Goal: Entertainment & Leisure: Consume media (video, audio)

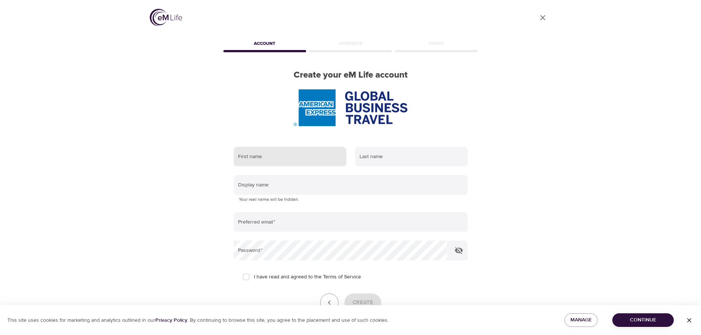
click at [286, 157] on input "text" at bounding box center [290, 157] width 113 height 20
type input "Sanaa"
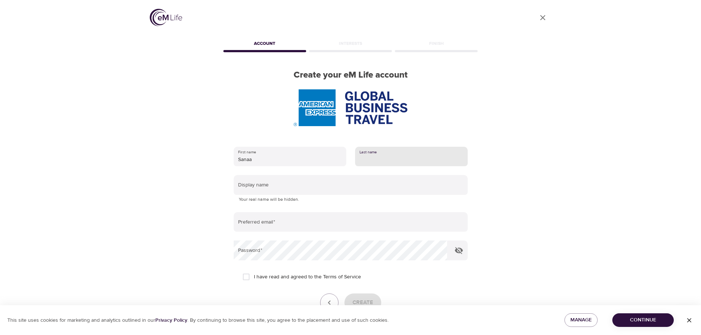
click at [386, 156] on input "text" at bounding box center [411, 157] width 113 height 20
type input "z"
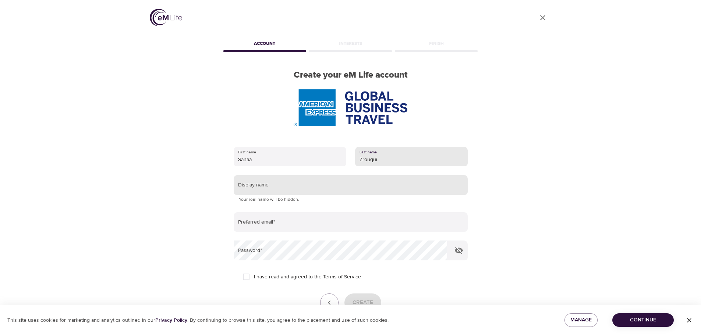
type input "Zrouqui"
click at [260, 185] on input "text" at bounding box center [351, 185] width 234 height 20
click at [262, 188] on input "Sanoua" at bounding box center [351, 185] width 234 height 20
drag, startPoint x: 284, startPoint y: 189, endPoint x: 243, endPoint y: 188, distance: 40.1
click at [243, 188] on input "Sanoua" at bounding box center [351, 185] width 234 height 20
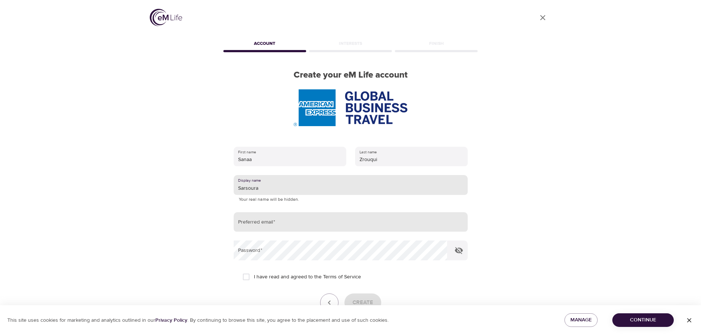
type input "Sarsoura"
click at [262, 225] on input "email" at bounding box center [351, 222] width 234 height 20
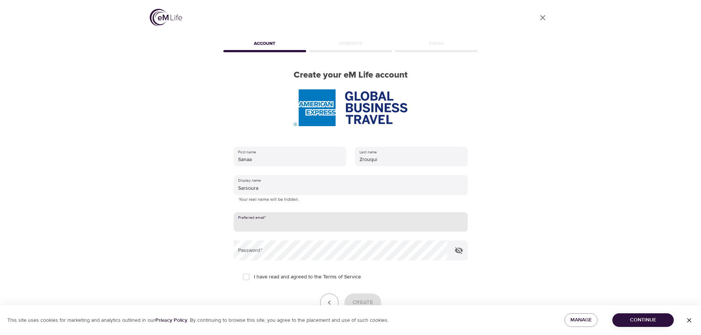
type input "S"
type input "[EMAIL_ADDRESS][DOMAIN_NAME]"
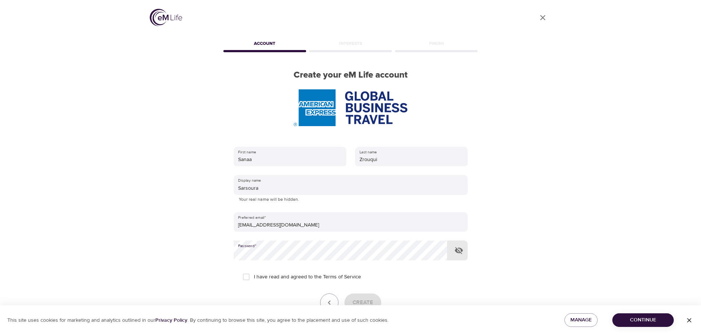
click at [460, 249] on icon "button" at bounding box center [459, 250] width 8 height 7
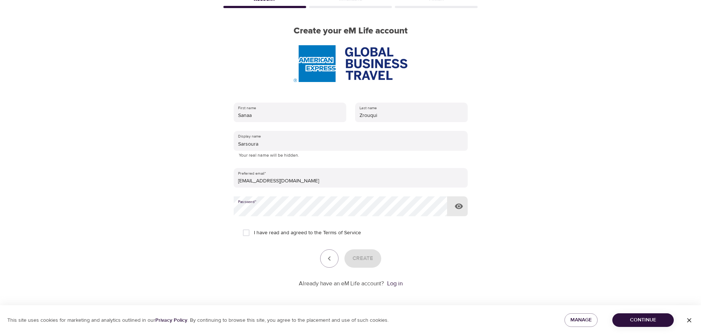
scroll to position [47, 0]
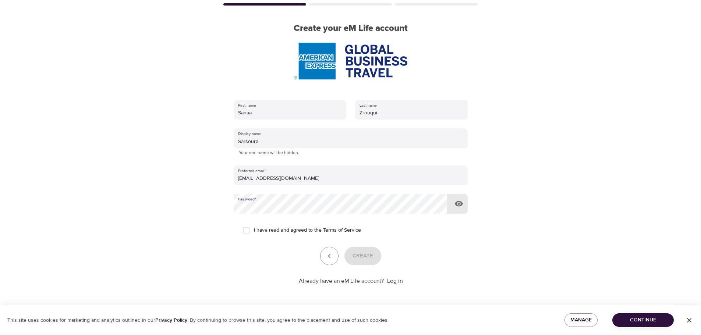
click at [249, 230] on input "I have read and agreed to the Terms of Service" at bounding box center [245, 230] width 15 height 15
checkbox input "true"
click at [363, 253] on span "Create" at bounding box center [362, 256] width 21 height 10
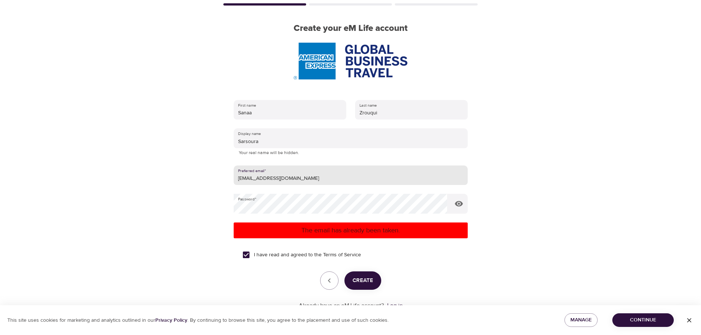
click at [303, 181] on input "[EMAIL_ADDRESS][DOMAIN_NAME]" at bounding box center [351, 176] width 234 height 20
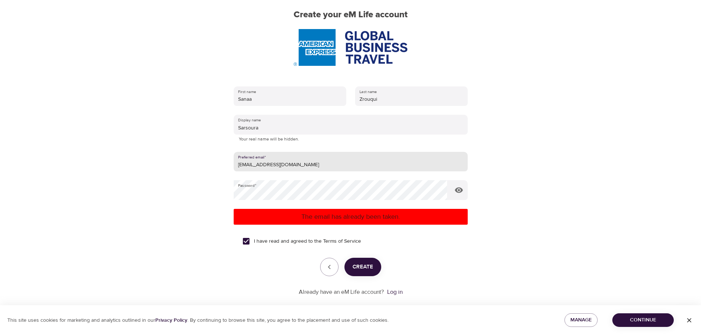
scroll to position [71, 0]
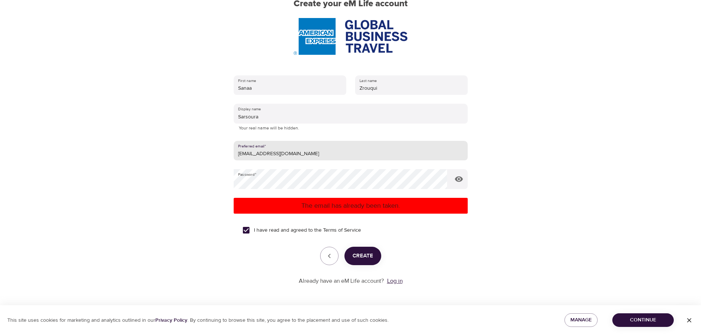
drag, startPoint x: 396, startPoint y: 282, endPoint x: 401, endPoint y: 284, distance: 5.3
click at [396, 282] on link "Log in" at bounding box center [394, 280] width 15 height 7
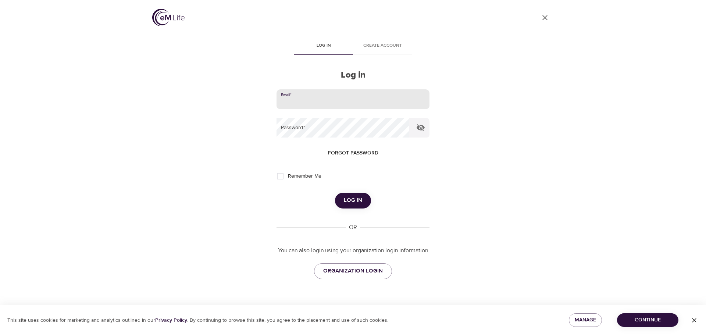
click at [297, 103] on input "email" at bounding box center [353, 99] width 153 height 20
type input "[EMAIL_ADDRESS][DOMAIN_NAME]"
click at [421, 126] on icon "button" at bounding box center [420, 127] width 9 height 9
click at [355, 200] on span "Log in" at bounding box center [353, 201] width 18 height 10
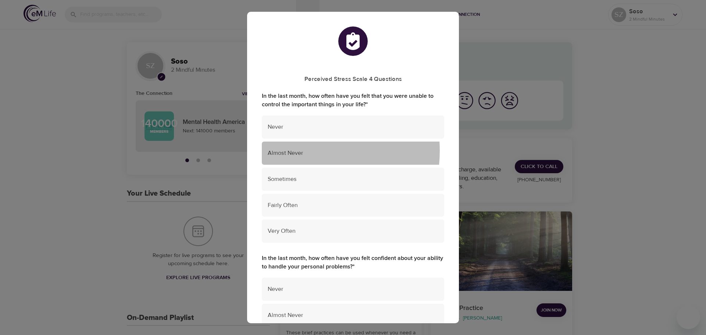
click at [298, 151] on span "Almost Never" at bounding box center [353, 153] width 171 height 8
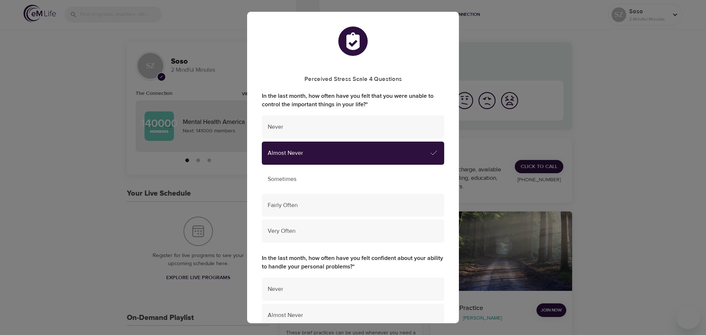
click at [288, 178] on span "Sometimes" at bounding box center [353, 179] width 171 height 8
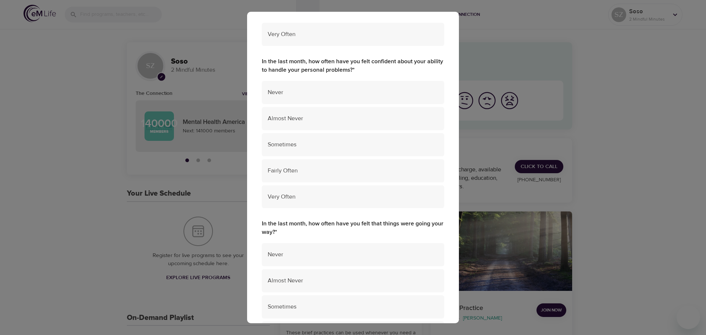
scroll to position [184, 0]
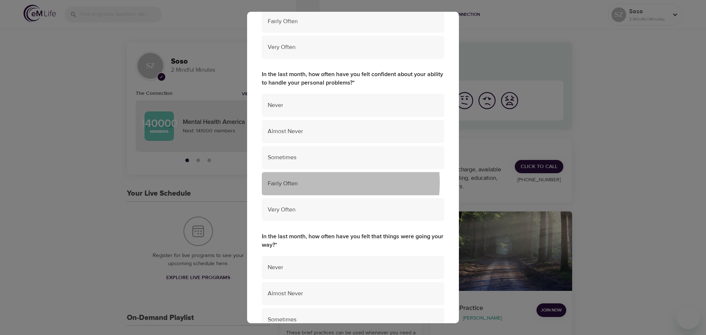
click at [309, 183] on span "Fairly Often" at bounding box center [353, 183] width 171 height 8
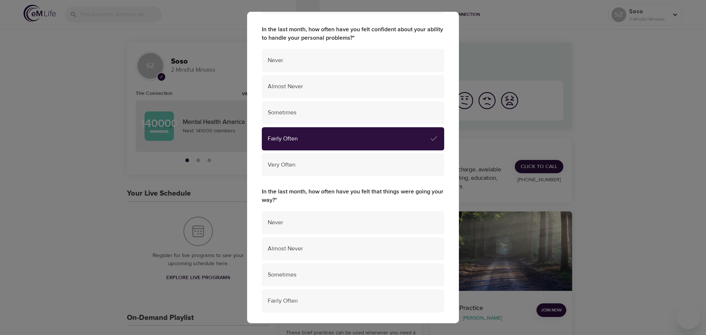
scroll to position [331, 0]
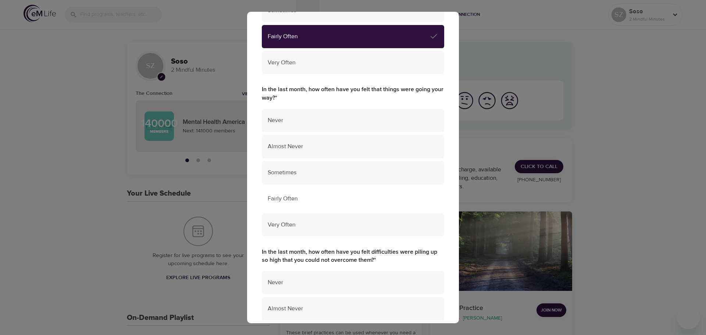
click at [298, 196] on span "Fairly Often" at bounding box center [353, 199] width 171 height 8
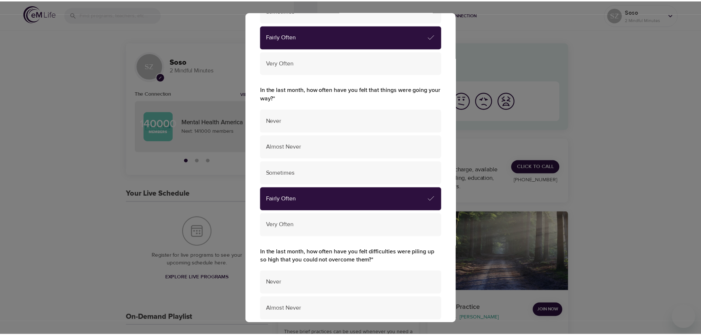
scroll to position [467, 0]
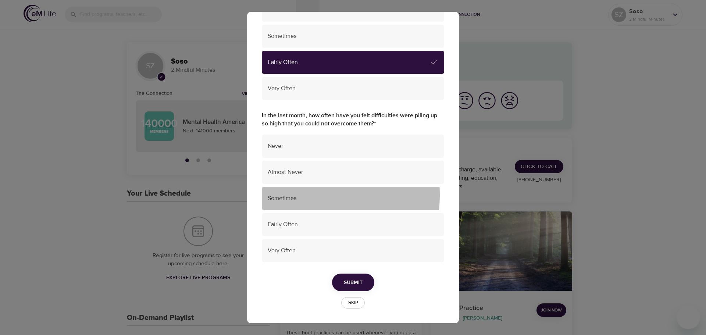
click at [287, 195] on span "Sometimes" at bounding box center [353, 198] width 171 height 8
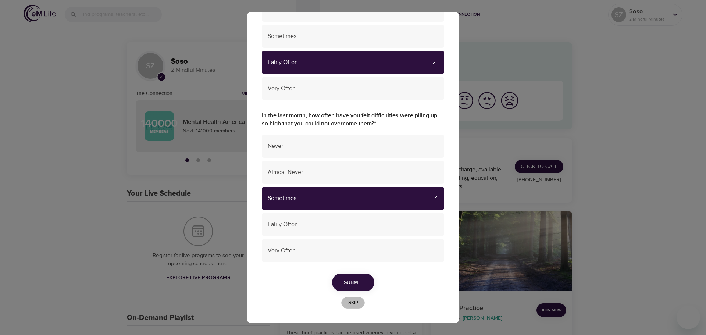
click at [350, 304] on span "Skip" at bounding box center [353, 303] width 16 height 8
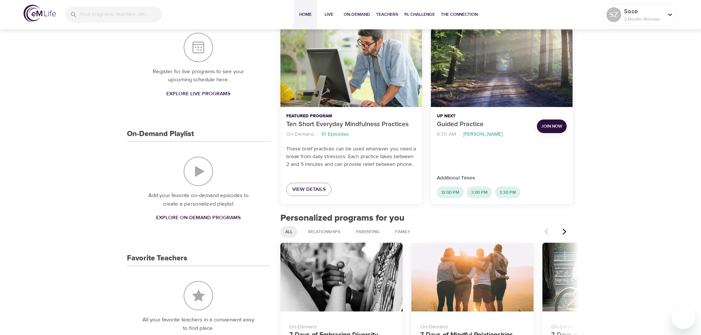
scroll to position [0, 0]
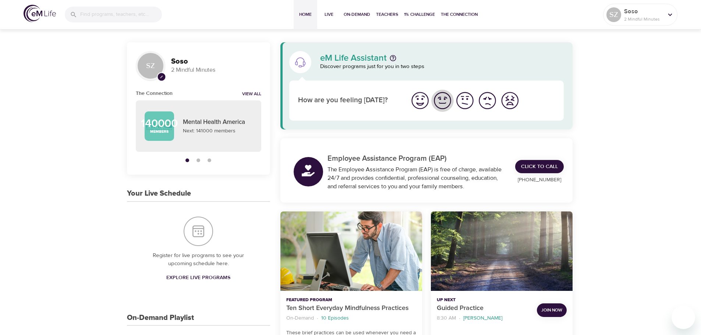
click at [442, 103] on img "I'm feeling good" at bounding box center [442, 100] width 20 height 20
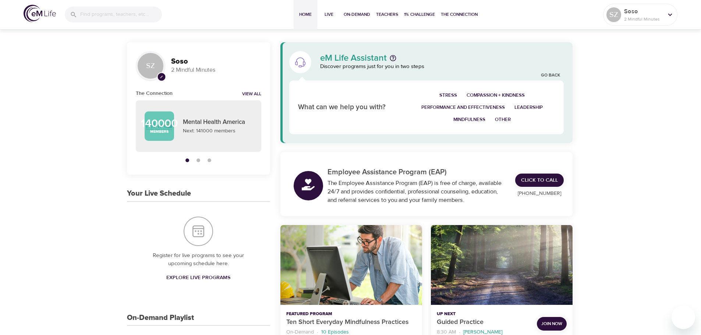
click at [449, 91] on button "Stress" at bounding box center [447, 95] width 27 height 12
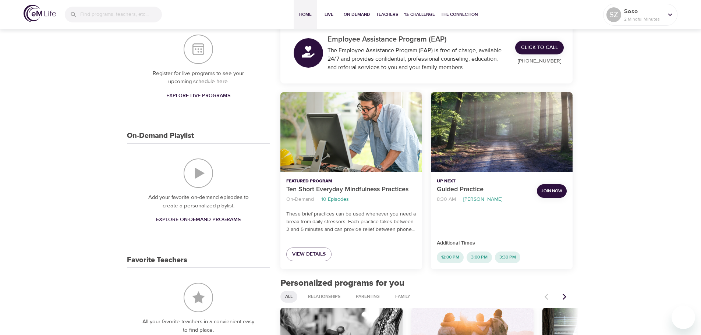
scroll to position [184, 0]
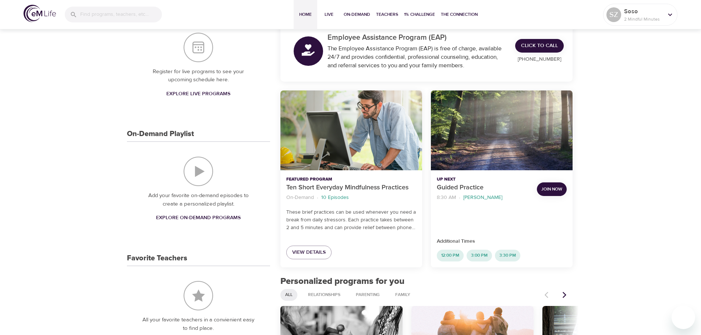
click at [342, 131] on div "Ten Short Everyday Mindfulness Practices" at bounding box center [351, 130] width 142 height 80
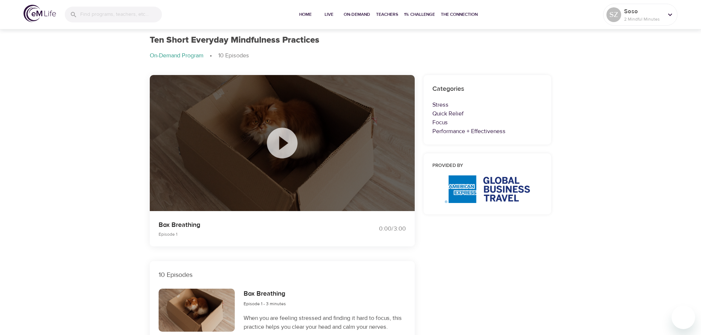
scroll to position [184, 0]
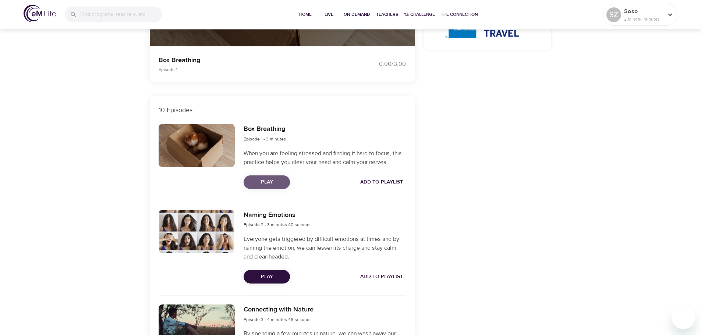
click at [273, 181] on span "Play" at bounding box center [266, 182] width 35 height 9
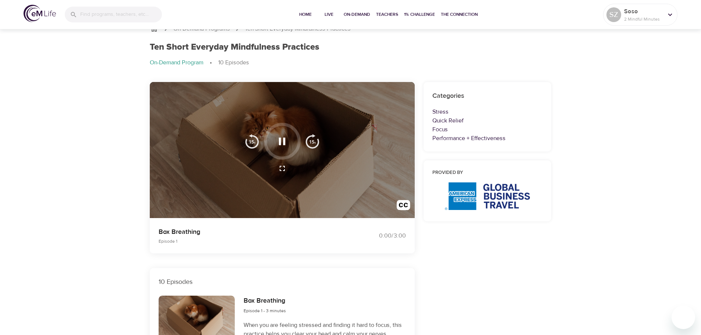
scroll to position [0, 0]
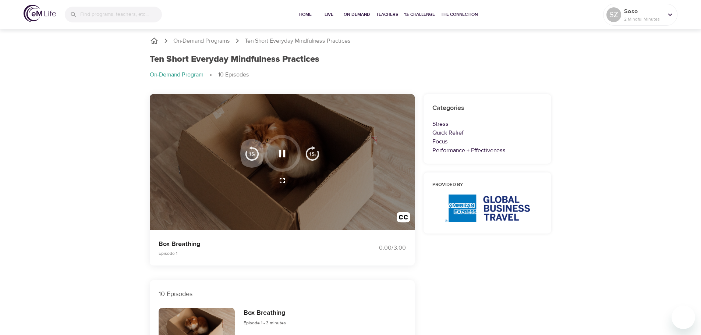
click at [250, 154] on img "button" at bounding box center [252, 153] width 15 height 15
drag, startPoint x: 268, startPoint y: 161, endPoint x: 270, endPoint y: 149, distance: 12.7
click at [270, 149] on div at bounding box center [282, 153] width 37 height 37
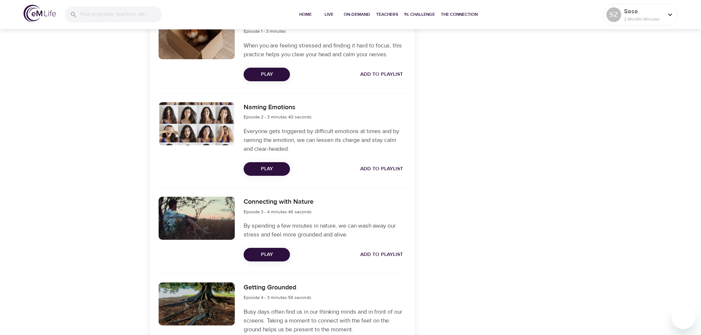
scroll to position [294, 0]
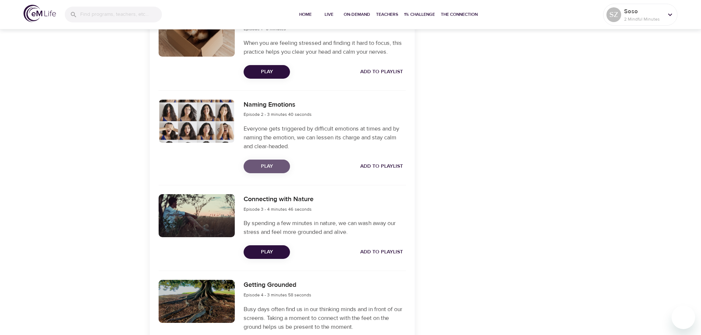
click at [269, 166] on span "Play" at bounding box center [266, 166] width 35 height 9
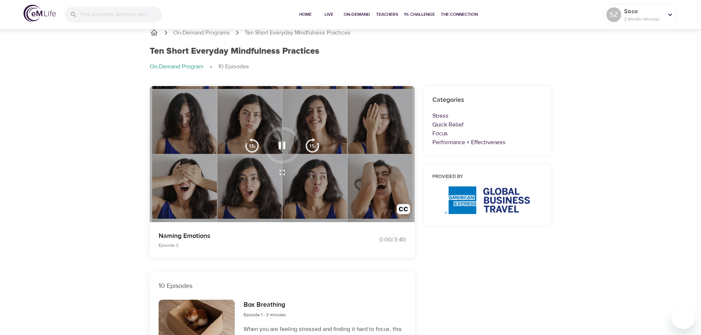
scroll to position [0, 0]
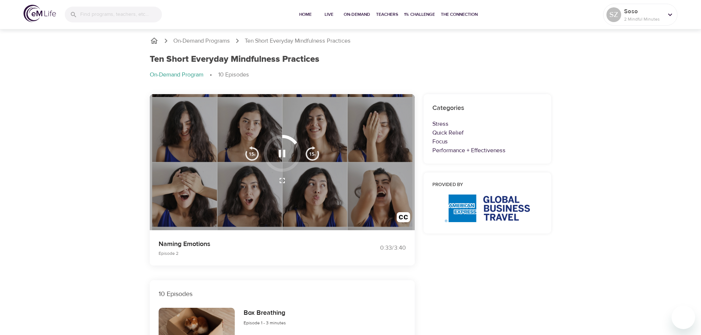
click at [281, 154] on icon "button" at bounding box center [281, 153] width 13 height 13
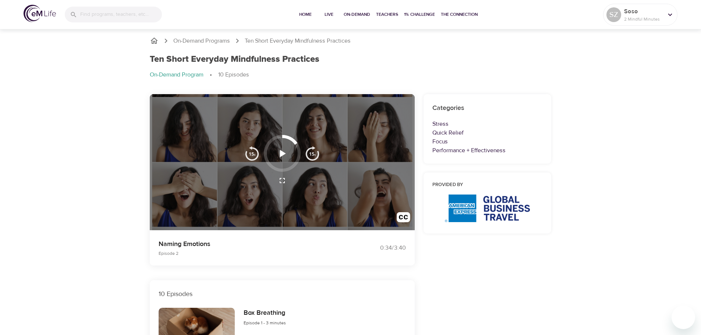
click at [280, 155] on icon "button" at bounding box center [283, 153] width 6 height 7
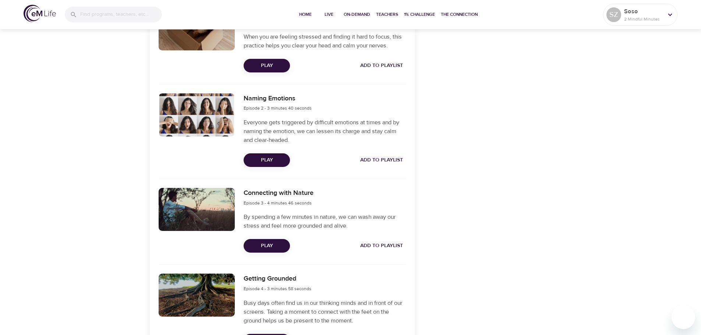
scroll to position [368, 0]
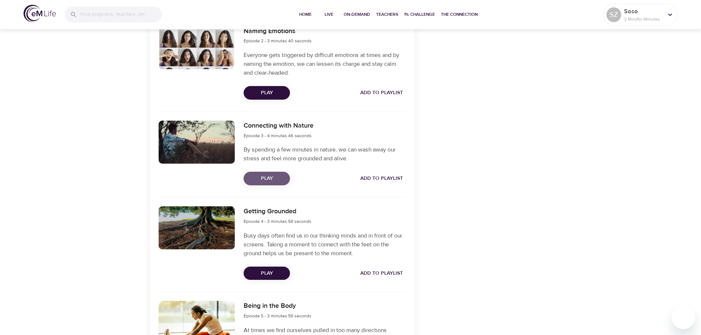
click at [268, 179] on span "Play" at bounding box center [266, 178] width 35 height 9
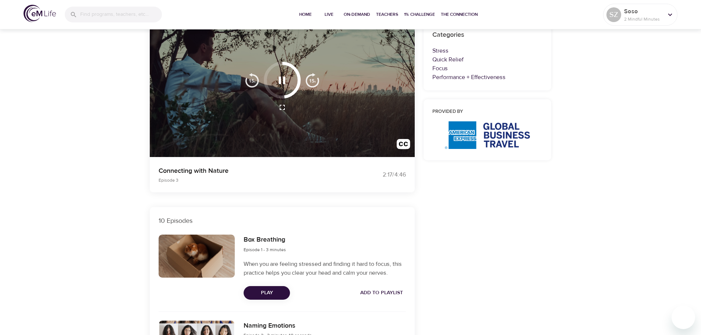
scroll to position [0, 0]
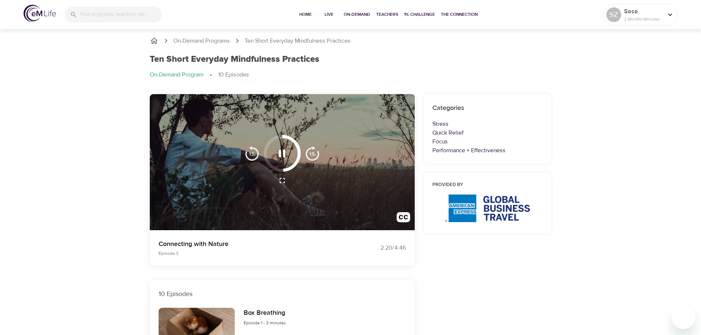
click at [268, 205] on div at bounding box center [282, 162] width 265 height 136
drag, startPoint x: 285, startPoint y: 170, endPoint x: 279, endPoint y: 169, distance: 6.6
click at [279, 169] on div at bounding box center [282, 153] width 37 height 37
